Goal: Task Accomplishment & Management: Check status

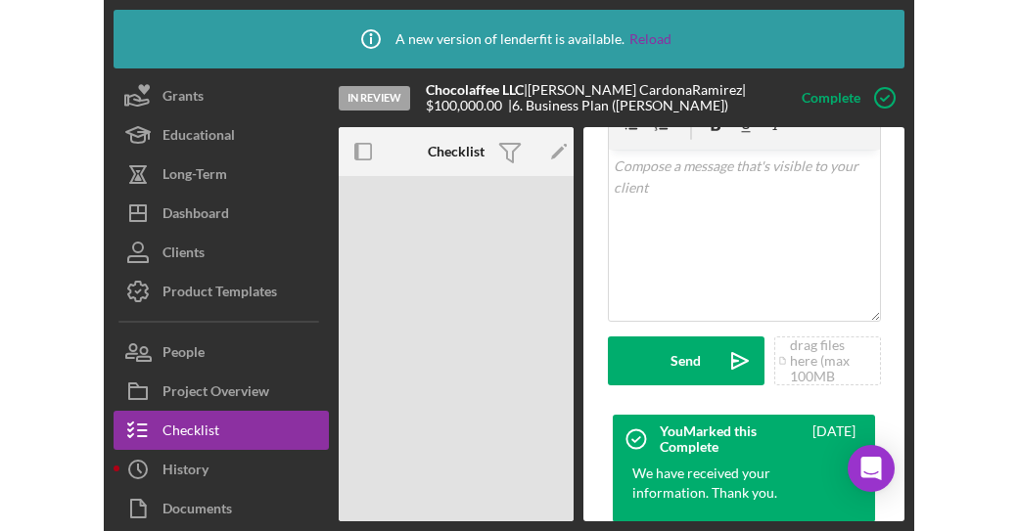
scroll to position [587, 0]
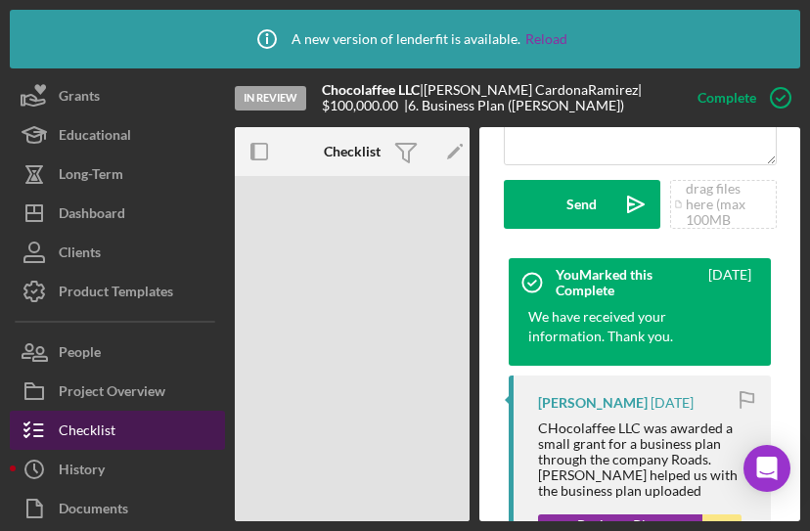
click at [113, 426] on div "Checklist" at bounding box center [87, 433] width 57 height 44
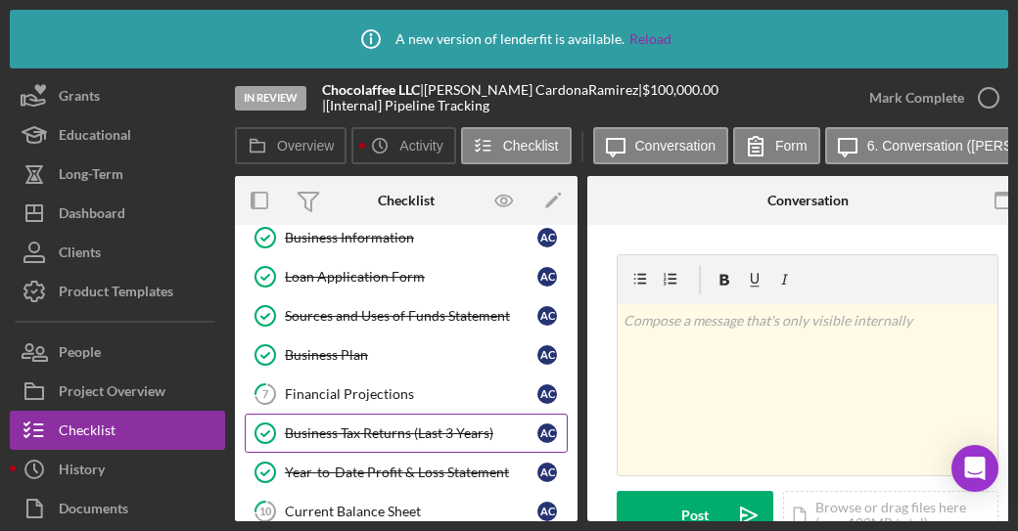
scroll to position [294, 0]
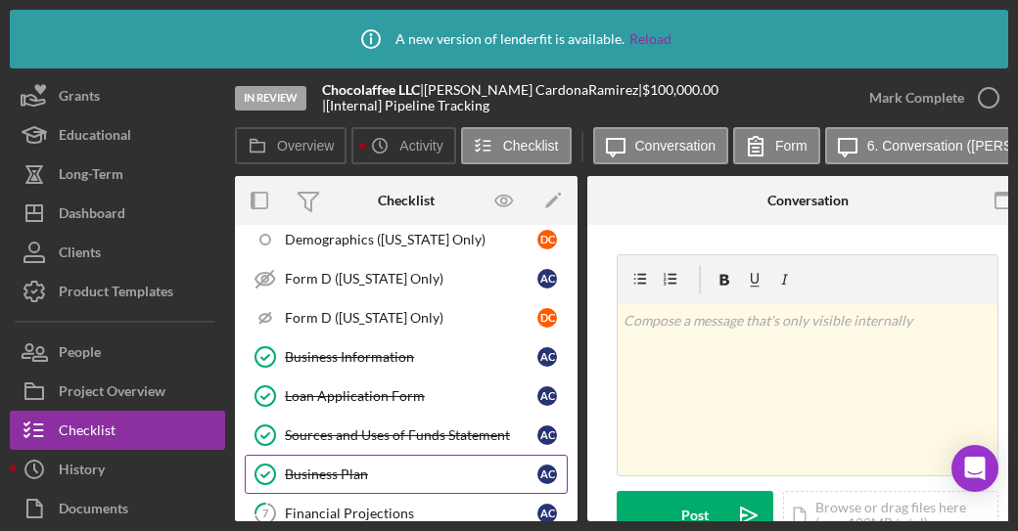
click at [347, 467] on div "Business Plan" at bounding box center [411, 475] width 252 height 16
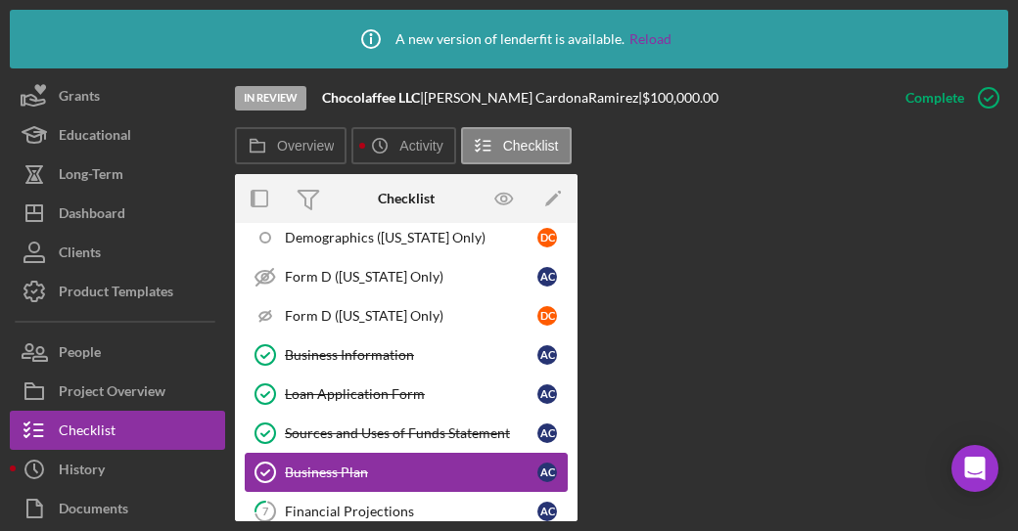
click at [435, 465] on div "Business Plan" at bounding box center [411, 473] width 252 height 16
click at [464, 466] on div "Business Plan" at bounding box center [411, 473] width 252 height 16
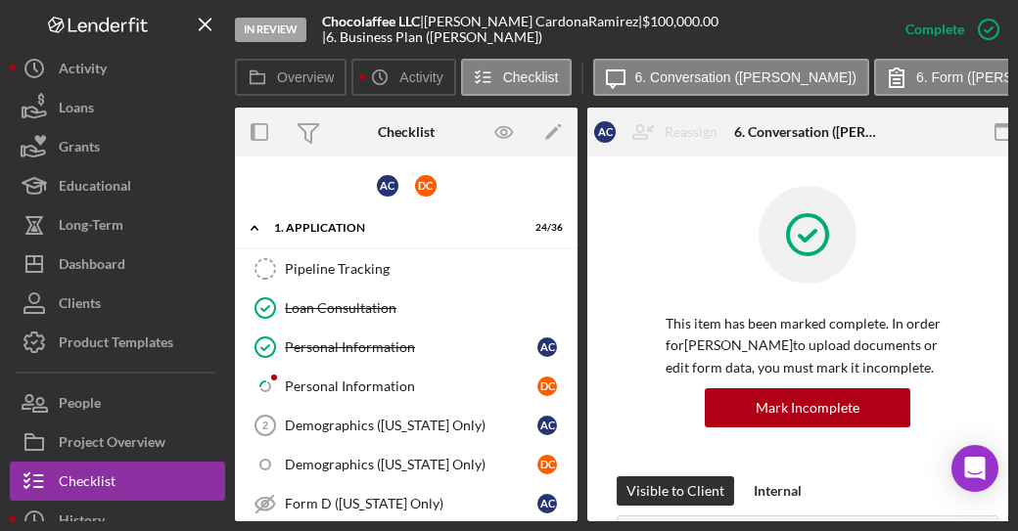
scroll to position [350, 0]
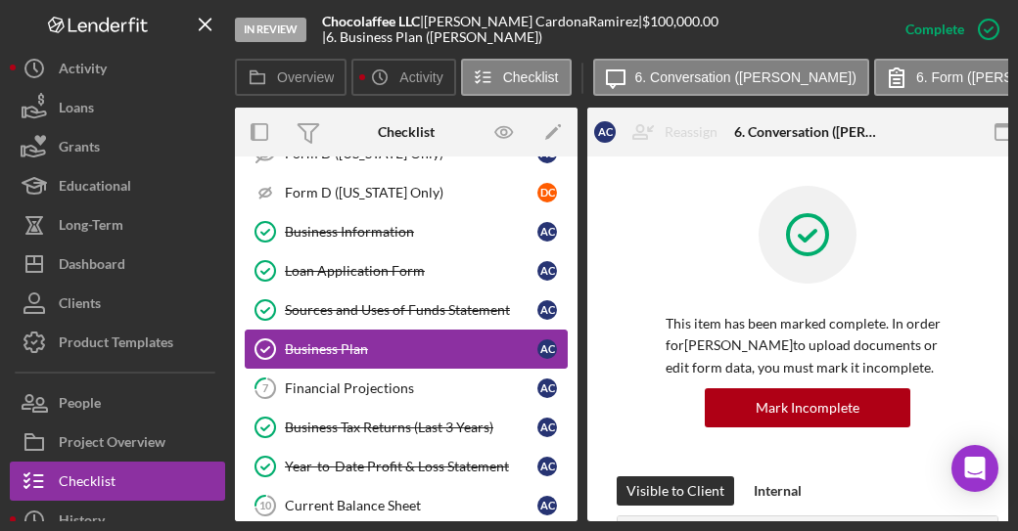
click at [356, 341] on div "Business Plan" at bounding box center [411, 349] width 252 height 16
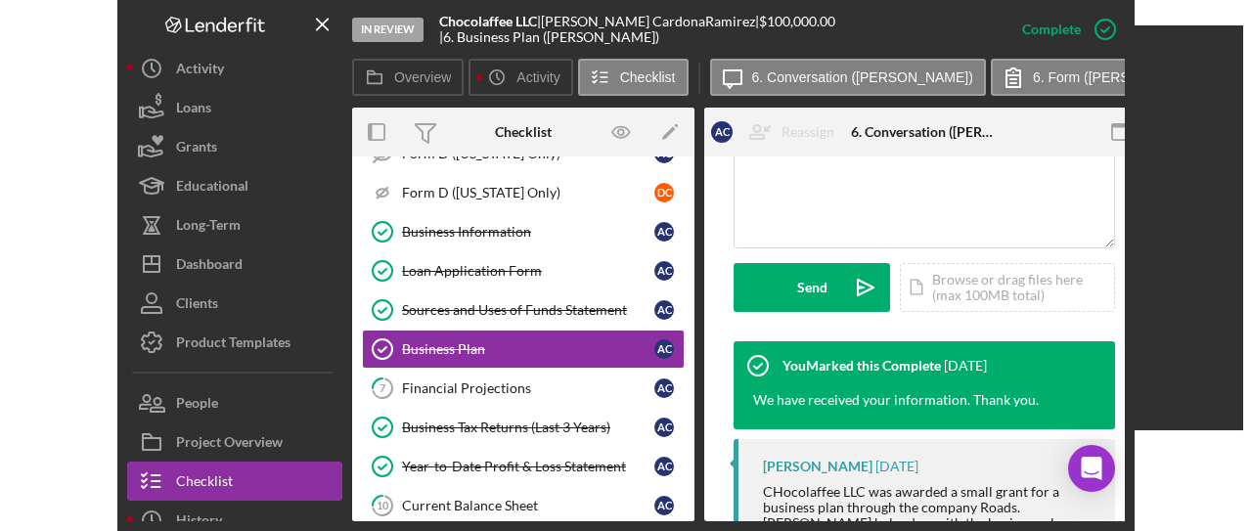
scroll to position [685, 0]
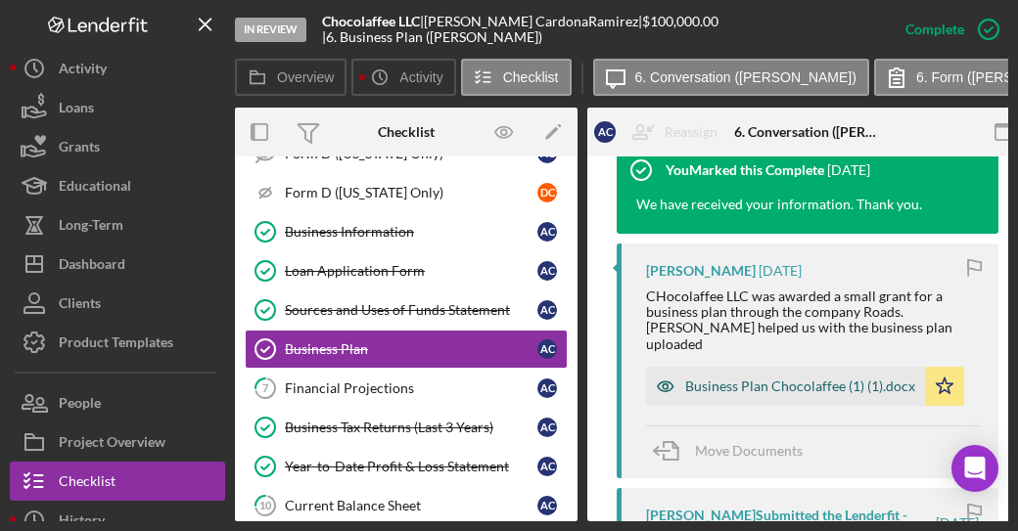
click at [753, 391] on div "Business Plan Chocolaffee (1) (1).docx" at bounding box center [800, 387] width 230 height 16
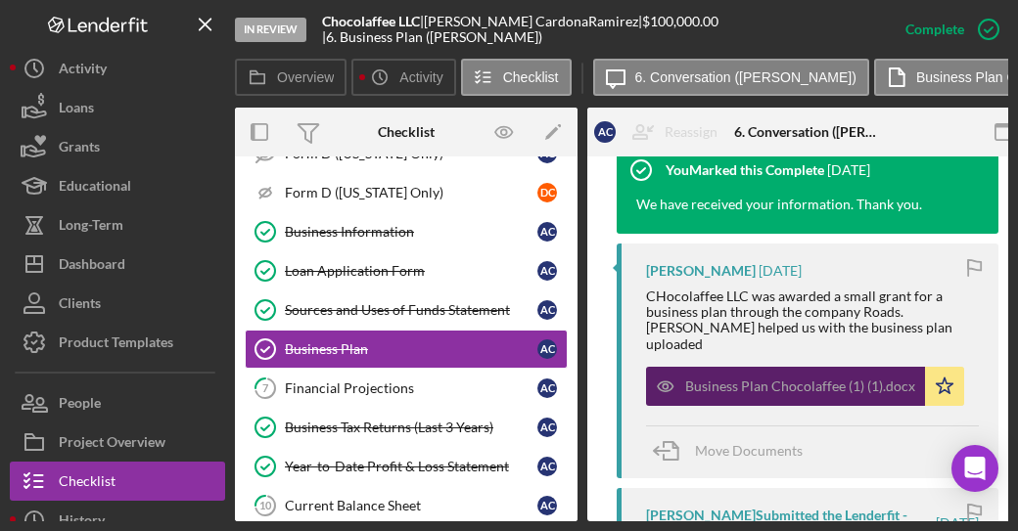
click at [742, 393] on div "Business Plan Chocolaffee (1) (1).docx" at bounding box center [800, 387] width 230 height 16
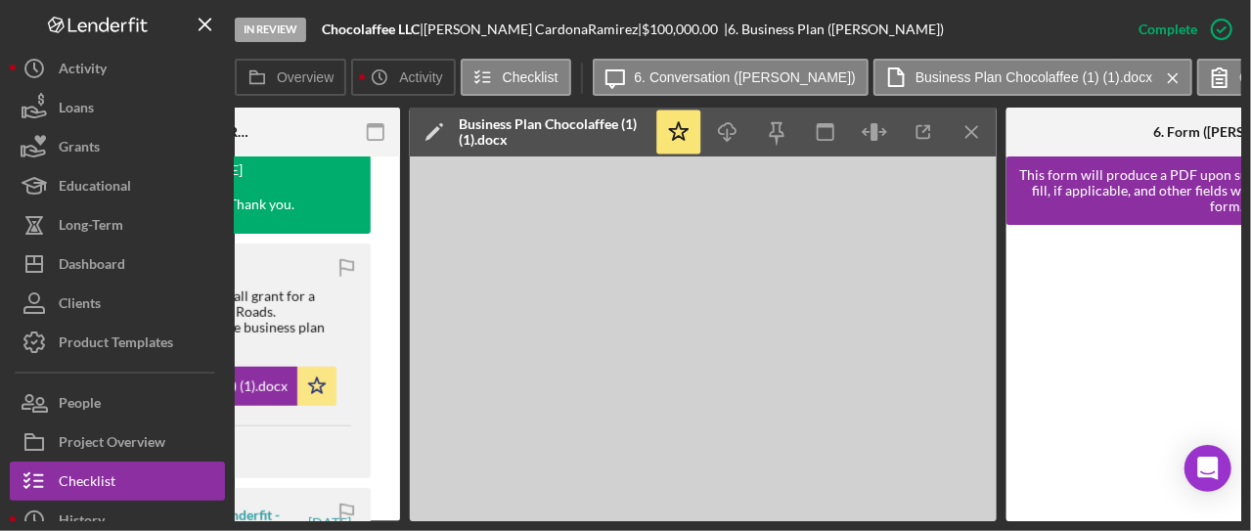
scroll to position [0, 638]
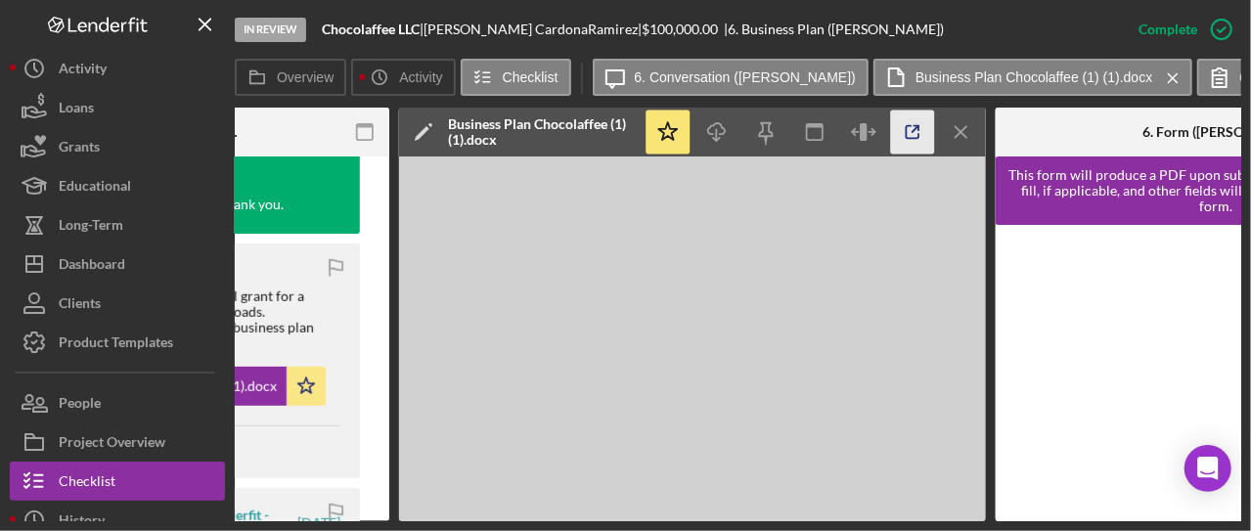
click at [914, 135] on icon "button" at bounding box center [913, 133] width 44 height 44
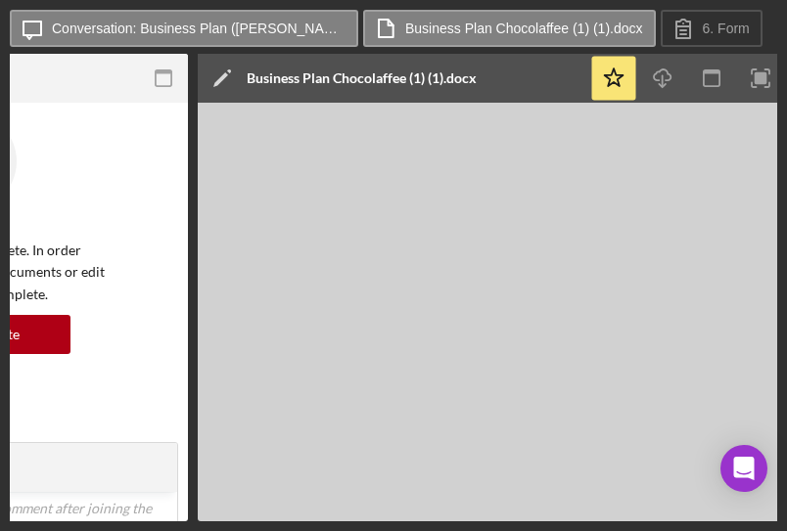
scroll to position [0, 270]
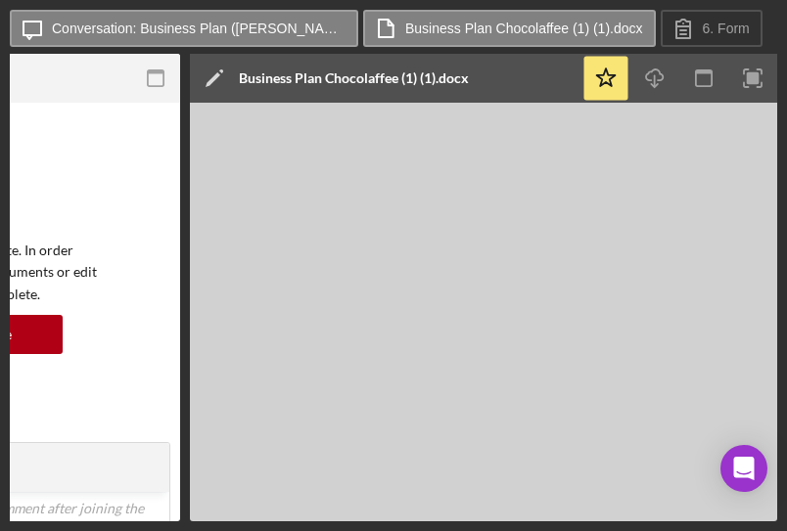
click at [755, 74] on rect "button" at bounding box center [753, 78] width 13 height 13
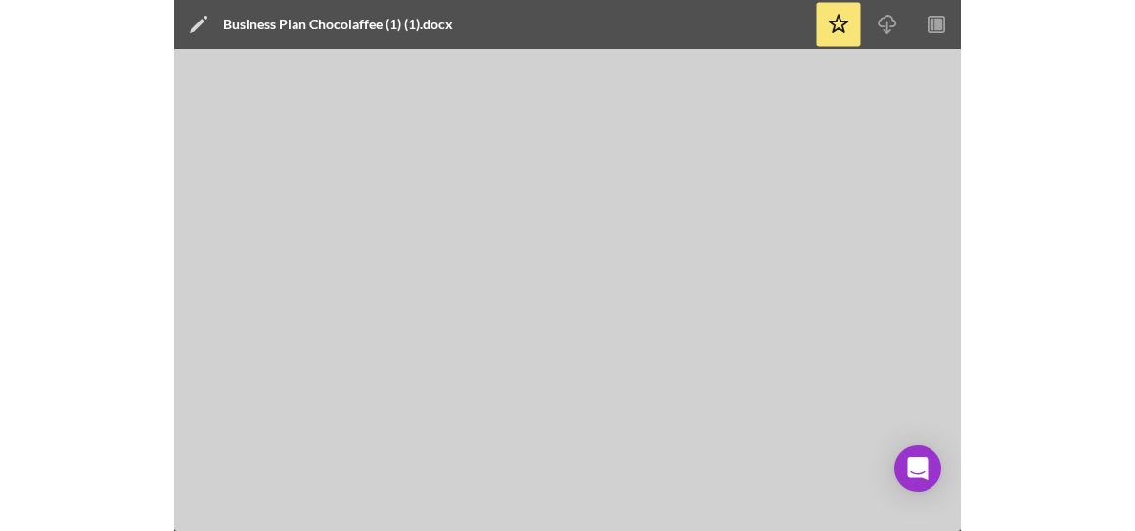
scroll to position [0, 0]
